Goal: Task Accomplishment & Management: Use online tool/utility

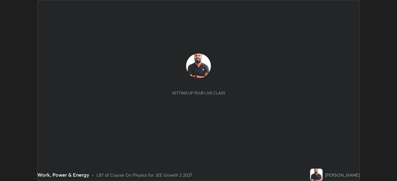
scroll to position [181, 397]
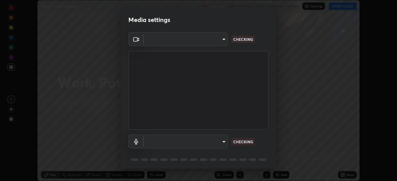
type input "ffb915138f5094fbba49c7dcbdc0b3377f3315ea980a35094b33733fc21d282d"
type input "communications"
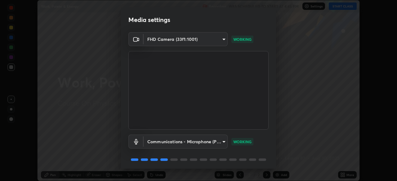
scroll to position [22, 0]
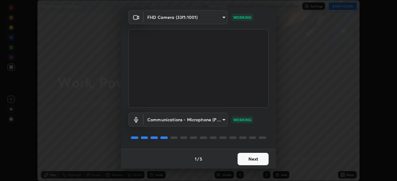
click at [252, 159] on button "Next" at bounding box center [253, 159] width 31 height 12
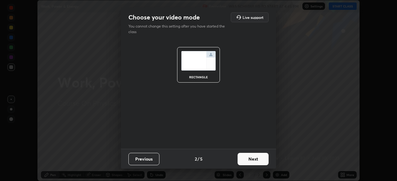
scroll to position [0, 0]
click at [253, 160] on button "Next" at bounding box center [253, 159] width 31 height 12
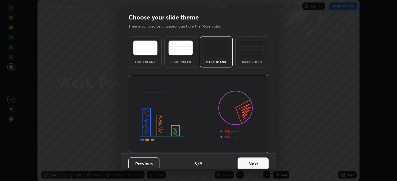
click at [253, 160] on button "Next" at bounding box center [253, 164] width 31 height 12
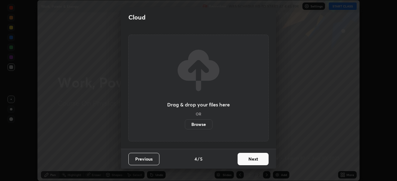
click at [253, 161] on button "Next" at bounding box center [253, 159] width 31 height 12
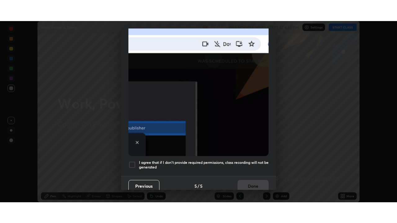
scroll to position [149, 0]
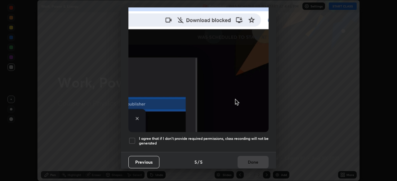
click at [132, 137] on div at bounding box center [131, 140] width 7 height 7
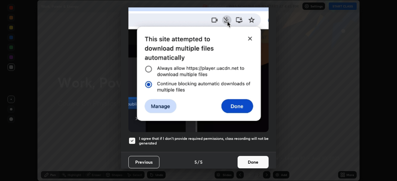
click at [248, 160] on button "Done" at bounding box center [253, 162] width 31 height 12
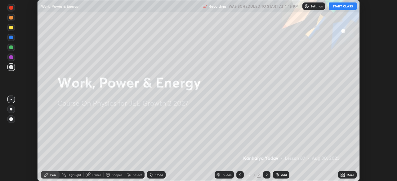
click at [341, 8] on button "START CLASS" at bounding box center [343, 5] width 28 height 7
click at [344, 175] on icon at bounding box center [344, 174] width 2 height 2
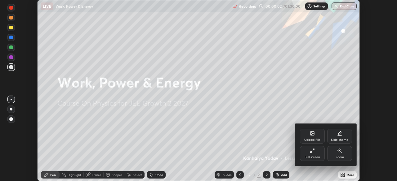
click at [314, 154] on div "Full screen" at bounding box center [312, 153] width 25 height 15
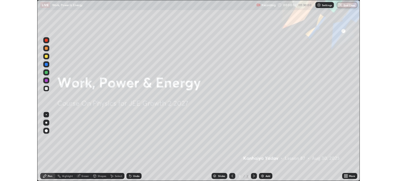
scroll to position [223, 397]
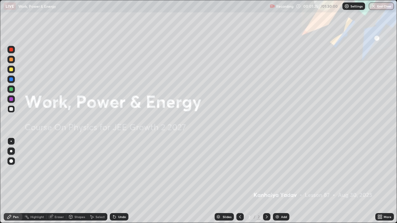
click at [265, 181] on icon at bounding box center [266, 217] width 5 height 5
click at [266, 181] on icon at bounding box center [267, 217] width 2 height 3
click at [276, 181] on img at bounding box center [277, 217] width 5 height 5
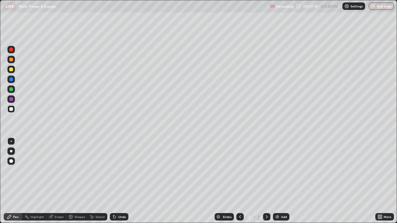
click at [11, 161] on div at bounding box center [11, 161] width 4 height 4
click at [13, 181] on div "Pen" at bounding box center [16, 217] width 6 height 3
click at [13, 69] on div at bounding box center [11, 70] width 4 height 4
click at [10, 109] on div at bounding box center [11, 109] width 4 height 4
click at [58, 181] on div "Eraser" at bounding box center [59, 217] width 9 height 3
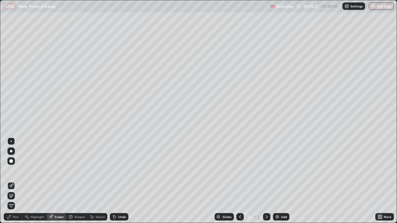
click at [19, 181] on div "Pen" at bounding box center [13, 216] width 19 height 7
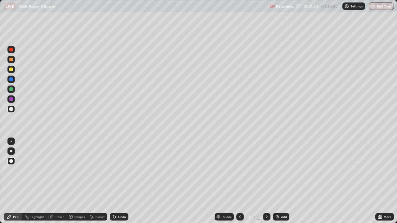
click at [266, 181] on icon at bounding box center [266, 217] width 5 height 5
click at [275, 181] on img at bounding box center [277, 217] width 5 height 5
click at [116, 181] on div "Undo" at bounding box center [119, 216] width 19 height 7
click at [113, 181] on icon at bounding box center [113, 216] width 1 height 1
click at [115, 181] on icon at bounding box center [114, 217] width 5 height 5
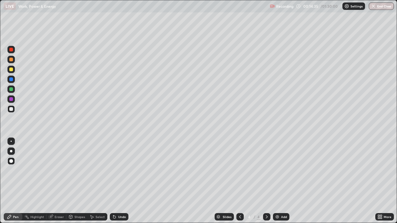
click at [114, 181] on icon at bounding box center [114, 217] width 2 height 2
click at [266, 181] on icon at bounding box center [266, 217] width 5 height 5
click at [276, 181] on img at bounding box center [277, 217] width 5 height 5
click at [11, 60] on div at bounding box center [11, 60] width 4 height 4
click at [116, 181] on icon at bounding box center [114, 217] width 5 height 5
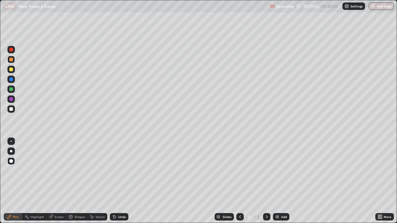
click at [266, 181] on icon at bounding box center [266, 217] width 5 height 5
click at [275, 181] on img at bounding box center [277, 217] width 5 height 5
click at [11, 110] on div at bounding box center [11, 109] width 4 height 4
click at [239, 181] on icon at bounding box center [240, 217] width 5 height 5
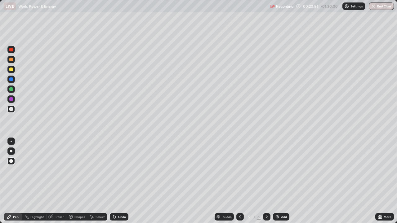
click at [266, 181] on icon at bounding box center [266, 217] width 5 height 5
click at [10, 101] on div at bounding box center [10, 99] width 7 height 7
click at [11, 72] on div at bounding box center [10, 69] width 7 height 7
click at [11, 109] on div at bounding box center [11, 109] width 4 height 4
click at [57, 181] on div "Eraser" at bounding box center [59, 217] width 9 height 3
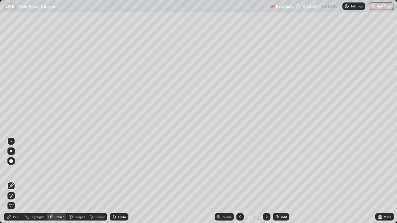
click at [16, 181] on div "Pen" at bounding box center [16, 217] width 6 height 3
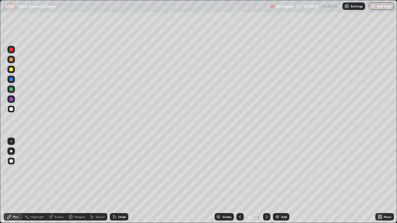
click at [12, 80] on div at bounding box center [11, 80] width 4 height 4
click at [240, 181] on icon at bounding box center [240, 217] width 5 height 5
click at [239, 181] on icon at bounding box center [240, 217] width 5 height 5
click at [266, 181] on icon at bounding box center [266, 217] width 5 height 5
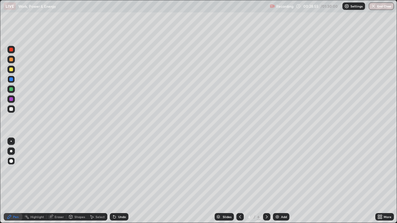
click at [263, 181] on div at bounding box center [266, 216] width 7 height 7
click at [240, 181] on icon at bounding box center [240, 217] width 5 height 5
click at [266, 181] on icon at bounding box center [266, 217] width 5 height 5
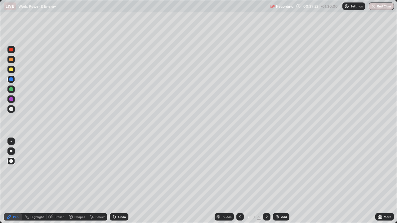
click at [277, 181] on img at bounding box center [277, 217] width 5 height 5
click at [12, 109] on div at bounding box center [11, 109] width 4 height 4
click at [115, 181] on icon at bounding box center [114, 217] width 5 height 5
click at [266, 181] on icon at bounding box center [266, 217] width 5 height 5
click at [276, 181] on img at bounding box center [277, 217] width 5 height 5
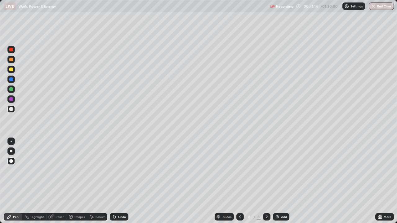
click at [117, 181] on div "Undo" at bounding box center [119, 216] width 19 height 7
click at [240, 181] on icon at bounding box center [240, 217] width 5 height 5
click at [266, 181] on icon at bounding box center [267, 217] width 2 height 3
click at [266, 181] on icon at bounding box center [266, 217] width 5 height 5
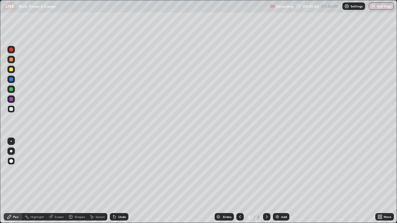
click at [275, 181] on img at bounding box center [277, 217] width 5 height 5
click at [11, 60] on div at bounding box center [11, 60] width 4 height 4
click at [11, 110] on div at bounding box center [11, 109] width 4 height 4
click at [118, 181] on div "Undo" at bounding box center [122, 217] width 8 height 3
click at [113, 181] on icon at bounding box center [113, 216] width 1 height 1
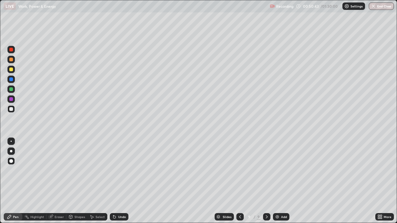
click at [60, 181] on div "Eraser" at bounding box center [59, 217] width 9 height 3
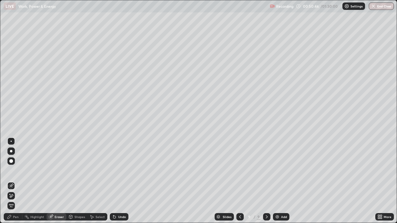
click at [16, 181] on div "Pen" at bounding box center [16, 217] width 6 height 3
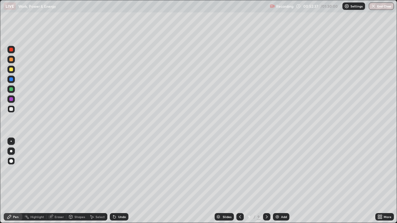
click at [239, 181] on icon at bounding box center [240, 217] width 5 height 5
click at [59, 181] on div "Eraser" at bounding box center [59, 217] width 9 height 3
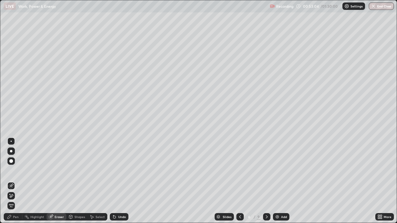
click at [266, 181] on icon at bounding box center [266, 217] width 5 height 5
click at [276, 181] on img at bounding box center [277, 217] width 5 height 5
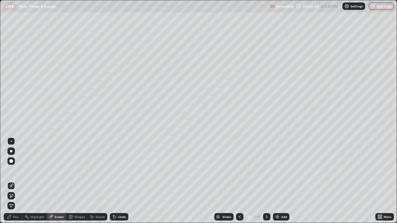
click at [14, 181] on div "Pen" at bounding box center [16, 217] width 6 height 3
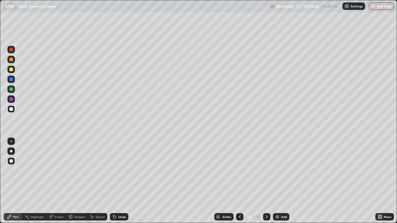
click at [266, 181] on icon at bounding box center [267, 217] width 2 height 3
click at [267, 181] on icon at bounding box center [267, 217] width 2 height 3
click at [278, 181] on img at bounding box center [277, 217] width 5 height 5
click at [11, 60] on div at bounding box center [11, 60] width 4 height 4
click at [76, 181] on div "Shapes" at bounding box center [79, 217] width 11 height 3
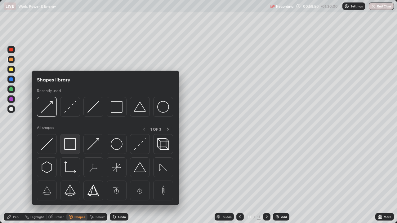
click at [73, 144] on img at bounding box center [70, 144] width 12 height 12
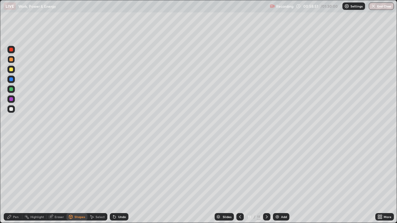
click at [12, 90] on div at bounding box center [11, 89] width 4 height 4
click at [12, 110] on div at bounding box center [11, 109] width 4 height 4
click at [119, 181] on div "Undo" at bounding box center [122, 217] width 8 height 3
click at [14, 181] on div "Pen" at bounding box center [16, 217] width 6 height 3
click at [267, 181] on icon at bounding box center [266, 217] width 5 height 5
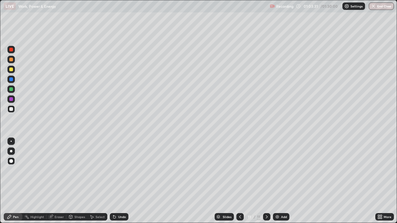
click at [277, 181] on img at bounding box center [277, 217] width 5 height 5
click at [10, 69] on div at bounding box center [11, 70] width 4 height 4
click at [11, 109] on div at bounding box center [11, 109] width 4 height 4
click at [114, 181] on icon at bounding box center [114, 217] width 2 height 2
click at [117, 181] on div "Undo" at bounding box center [119, 216] width 19 height 7
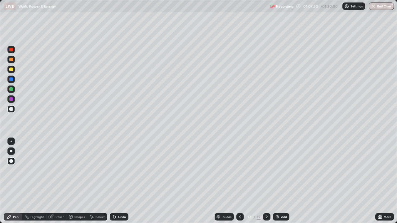
click at [118, 181] on div "Undo" at bounding box center [122, 217] width 8 height 3
click at [116, 181] on div "Undo" at bounding box center [119, 216] width 19 height 7
click at [118, 181] on div "Undo" at bounding box center [122, 217] width 8 height 3
click at [121, 181] on div "Undo" at bounding box center [122, 217] width 8 height 3
click at [266, 181] on icon at bounding box center [266, 217] width 5 height 5
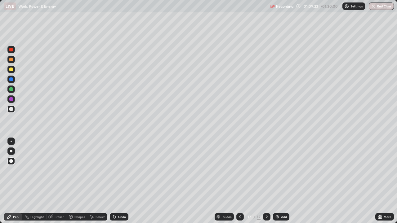
click at [275, 181] on img at bounding box center [277, 217] width 5 height 5
click at [11, 68] on div at bounding box center [11, 70] width 4 height 4
click at [11, 110] on div at bounding box center [11, 109] width 4 height 4
click at [236, 181] on div at bounding box center [239, 216] width 7 height 7
click at [266, 181] on icon at bounding box center [266, 217] width 5 height 5
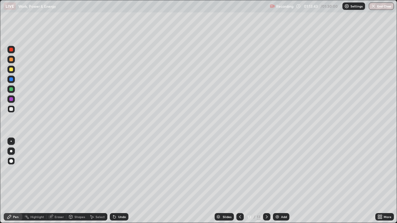
click at [239, 181] on icon at bounding box center [240, 217] width 5 height 5
click at [266, 181] on icon at bounding box center [266, 217] width 5 height 5
click at [276, 181] on img at bounding box center [277, 217] width 5 height 5
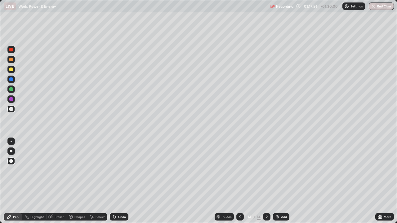
click at [12, 69] on div at bounding box center [11, 70] width 4 height 4
click at [118, 181] on div "Undo" at bounding box center [122, 217] width 8 height 3
click at [116, 181] on div "Undo" at bounding box center [119, 216] width 19 height 7
click at [73, 181] on div "Shapes" at bounding box center [76, 216] width 21 height 7
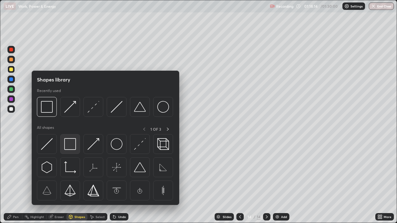
click at [73, 144] on img at bounding box center [70, 144] width 12 height 12
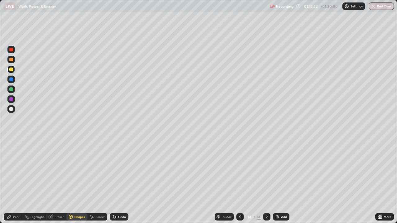
click at [11, 109] on div at bounding box center [11, 109] width 4 height 4
click at [118, 181] on div "Undo" at bounding box center [122, 217] width 8 height 3
click at [12, 181] on div "Pen" at bounding box center [13, 216] width 19 height 7
click at [75, 181] on div "Shapes" at bounding box center [79, 217] width 11 height 3
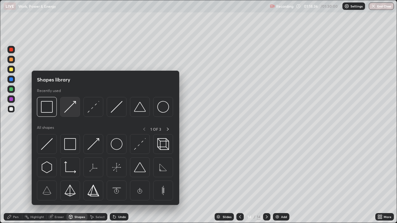
click at [72, 106] on img at bounding box center [70, 107] width 12 height 12
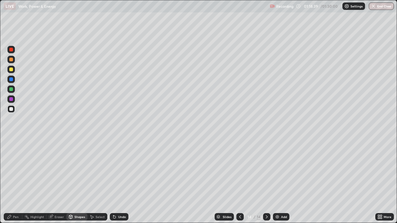
click at [118, 181] on div "Undo" at bounding box center [119, 216] width 19 height 7
click at [14, 181] on div "Pen" at bounding box center [16, 217] width 6 height 3
click at [118, 181] on div "Undo" at bounding box center [119, 216] width 19 height 7
click at [13, 99] on div at bounding box center [11, 99] width 4 height 4
click at [11, 109] on div at bounding box center [11, 109] width 4 height 4
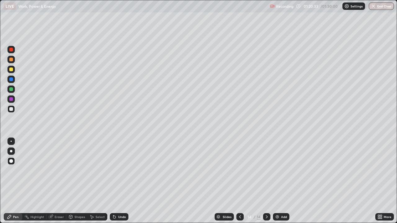
click at [53, 181] on div "Eraser" at bounding box center [57, 216] width 20 height 7
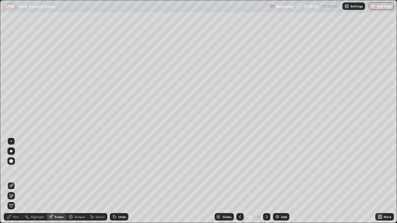
click at [14, 181] on div "Pen" at bounding box center [13, 216] width 19 height 7
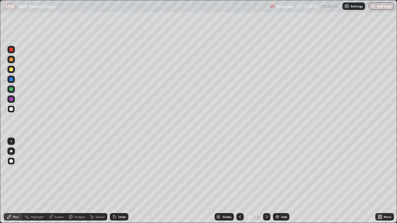
click at [268, 181] on icon at bounding box center [266, 217] width 5 height 5
click at [265, 181] on icon at bounding box center [266, 217] width 5 height 5
click at [276, 181] on img at bounding box center [277, 217] width 5 height 5
click at [116, 181] on div "Undo" at bounding box center [119, 216] width 19 height 7
click at [117, 181] on div "Undo" at bounding box center [119, 216] width 19 height 7
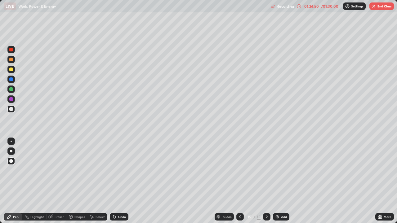
click at [119, 181] on div "Undo" at bounding box center [119, 216] width 19 height 7
click at [374, 7] on img "button" at bounding box center [373, 6] width 5 height 5
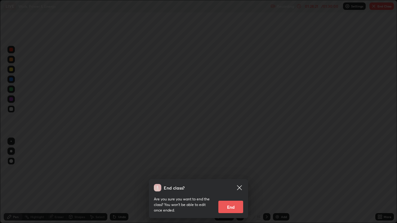
click at [229, 181] on button "End" at bounding box center [230, 207] width 25 height 12
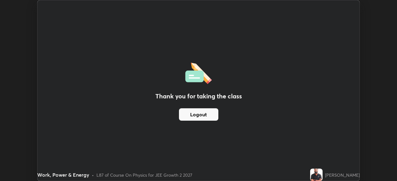
scroll to position [30839, 30623]
